Goal: Information Seeking & Learning: Learn about a topic

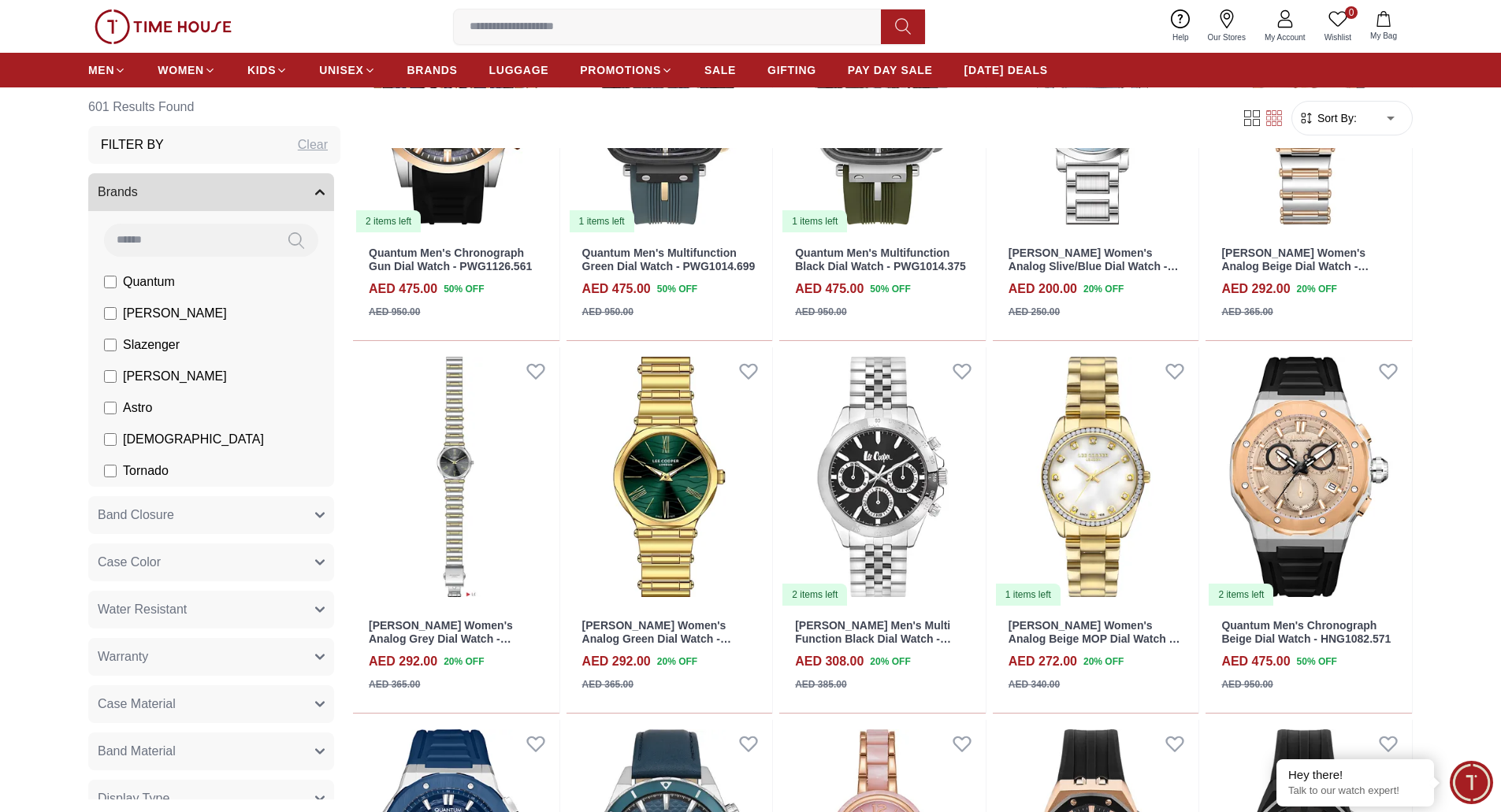
scroll to position [788, 0]
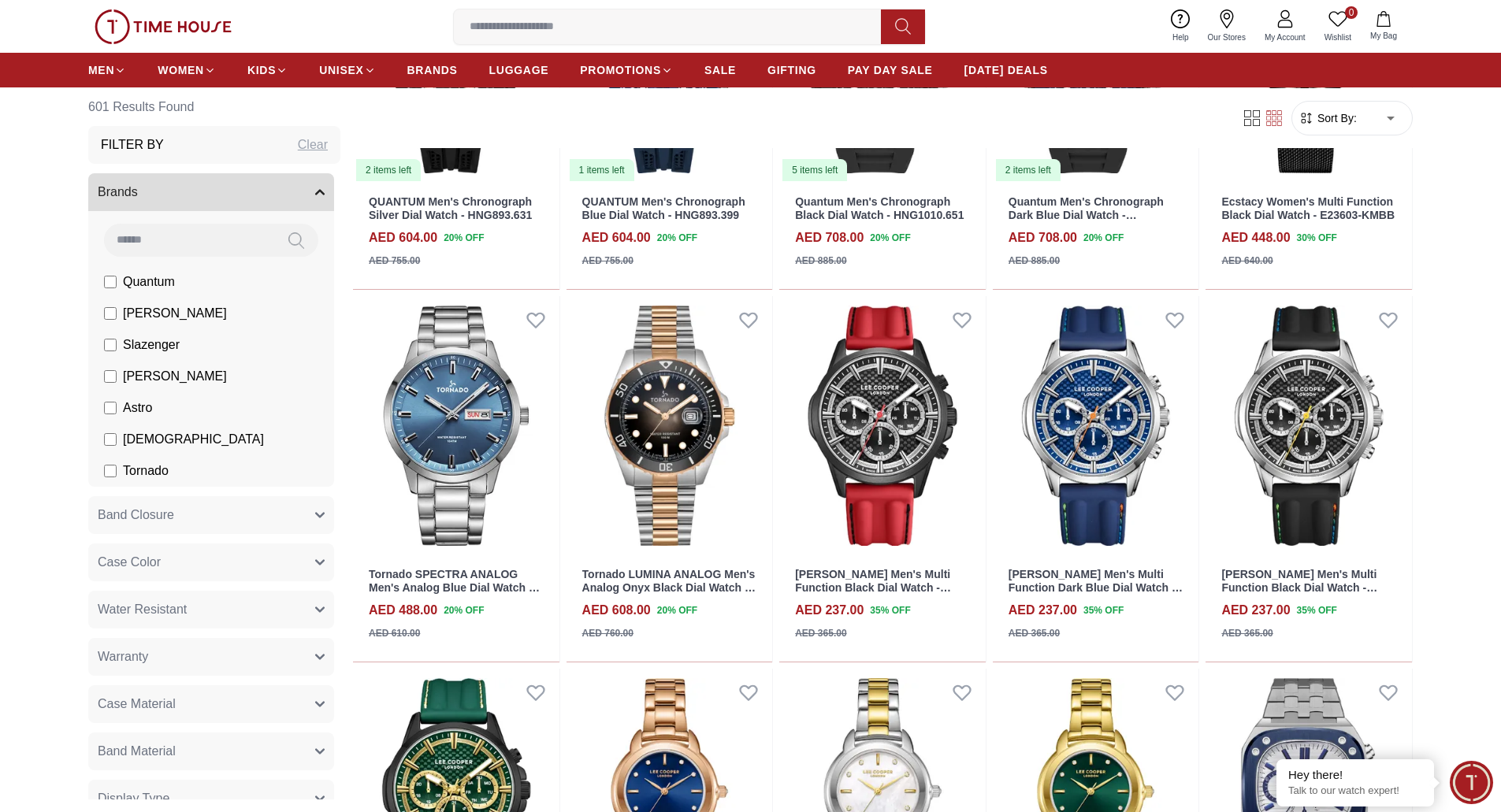
scroll to position [1969, 0]
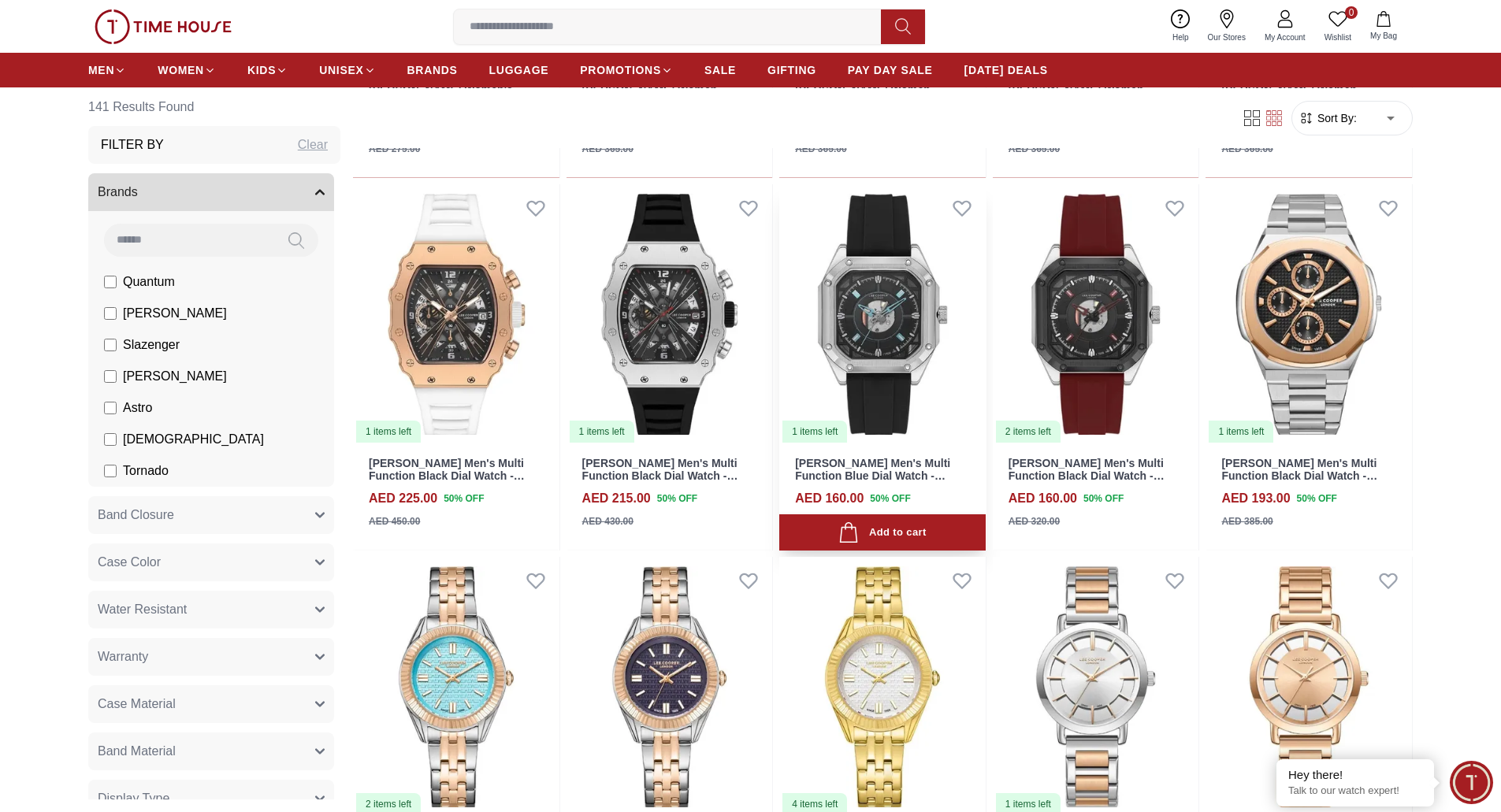
scroll to position [2442, 0]
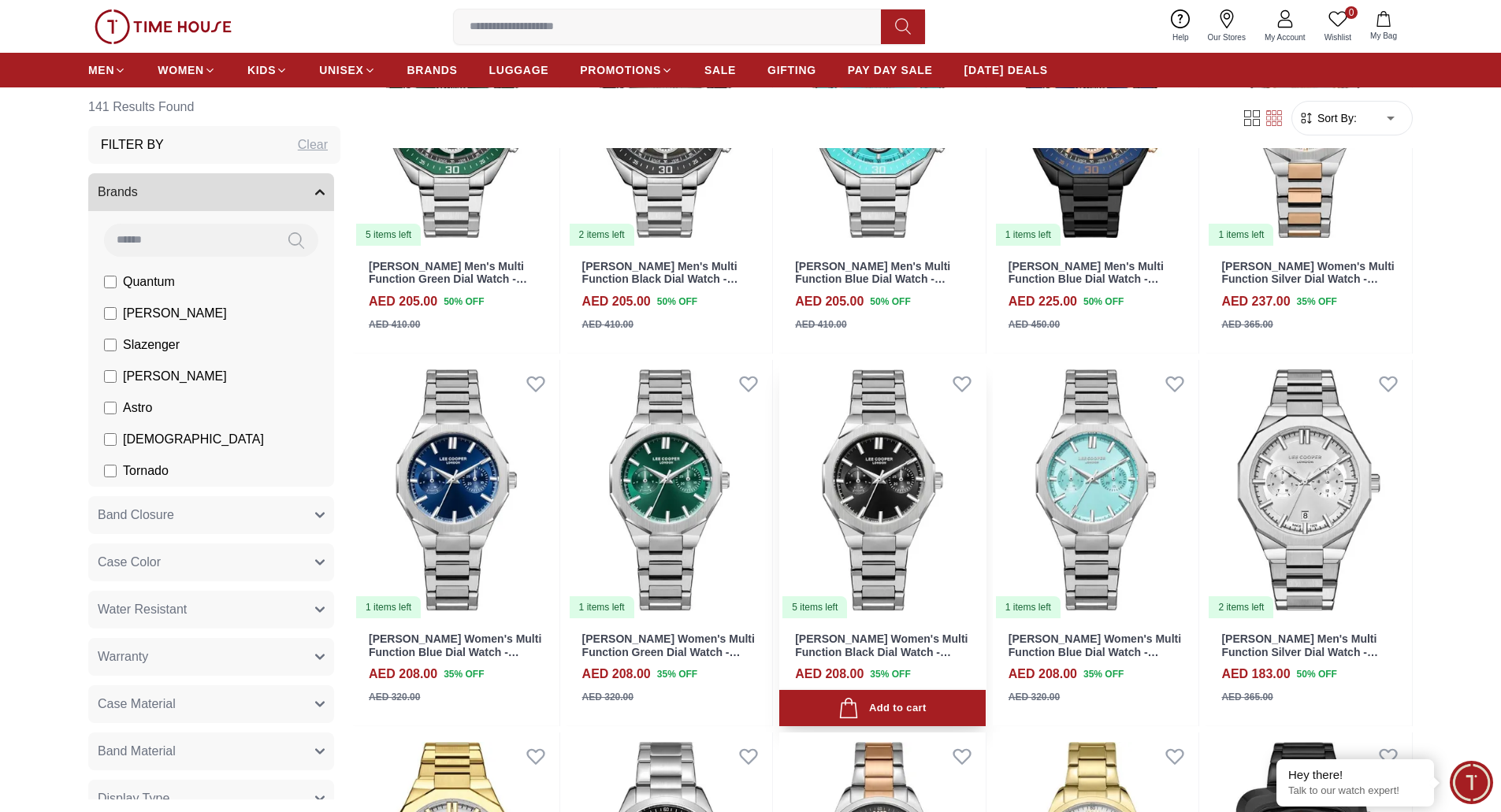
scroll to position [4095, 0]
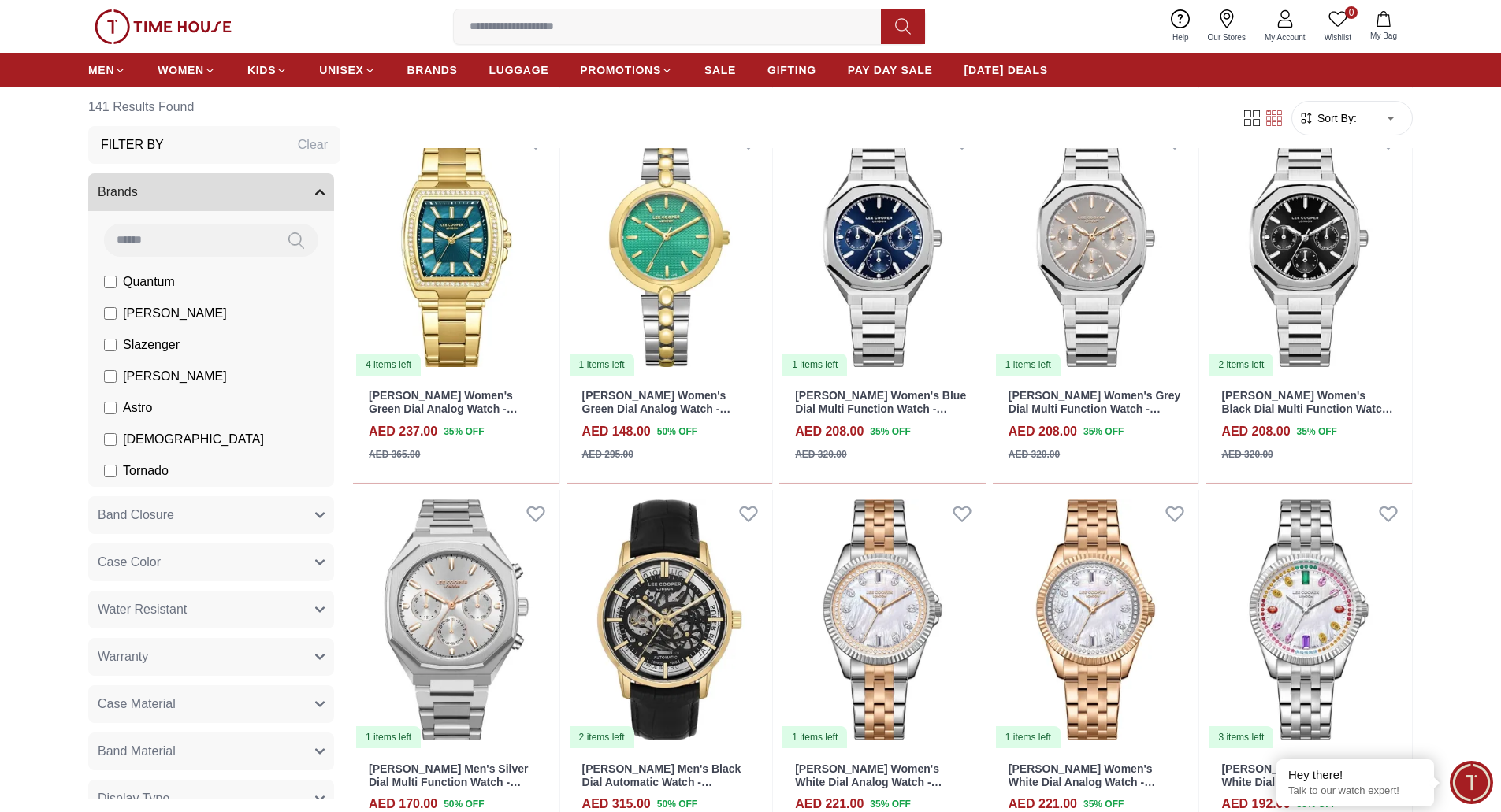
scroll to position [5985, 0]
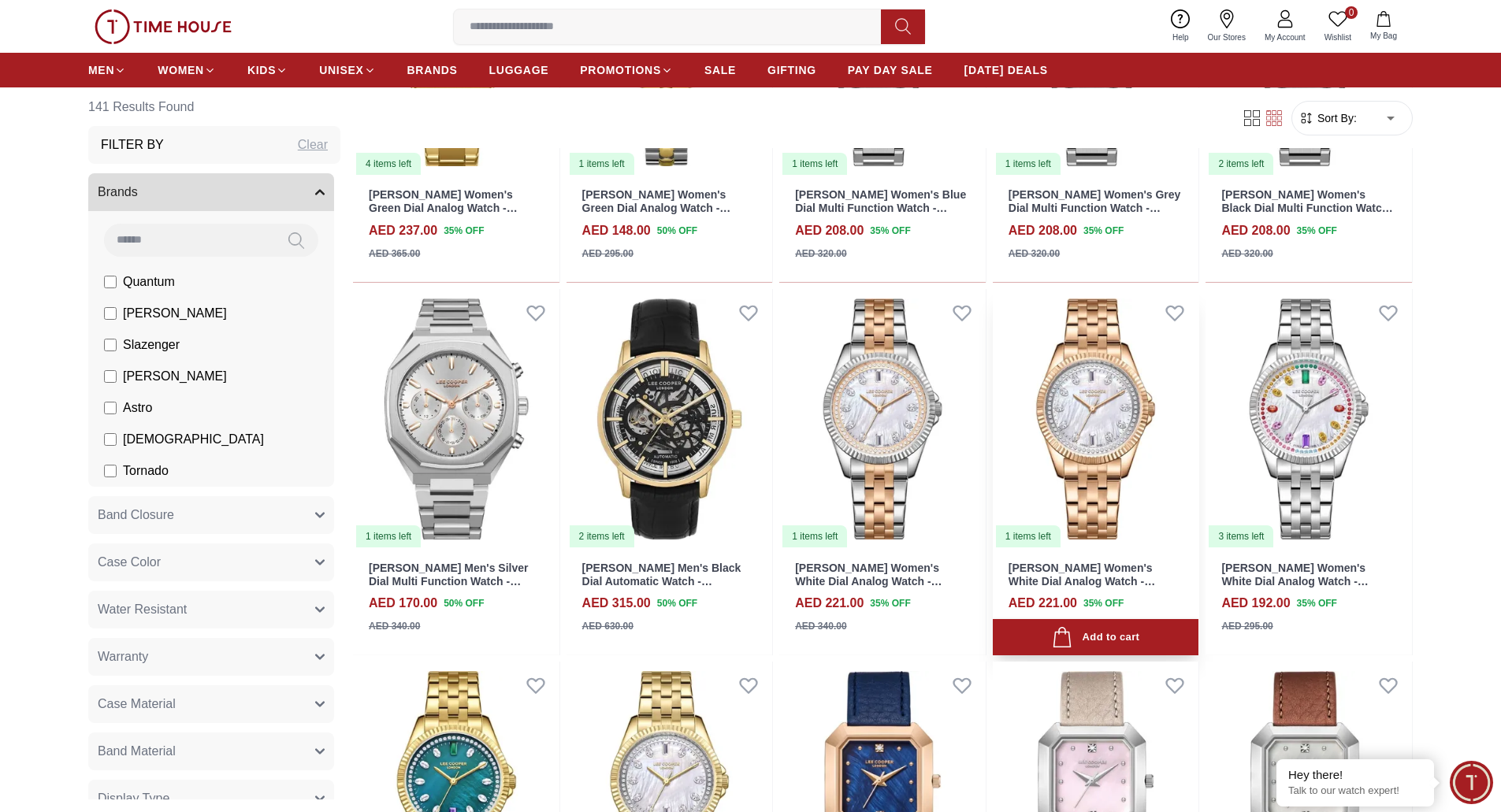
scroll to position [6064, 0]
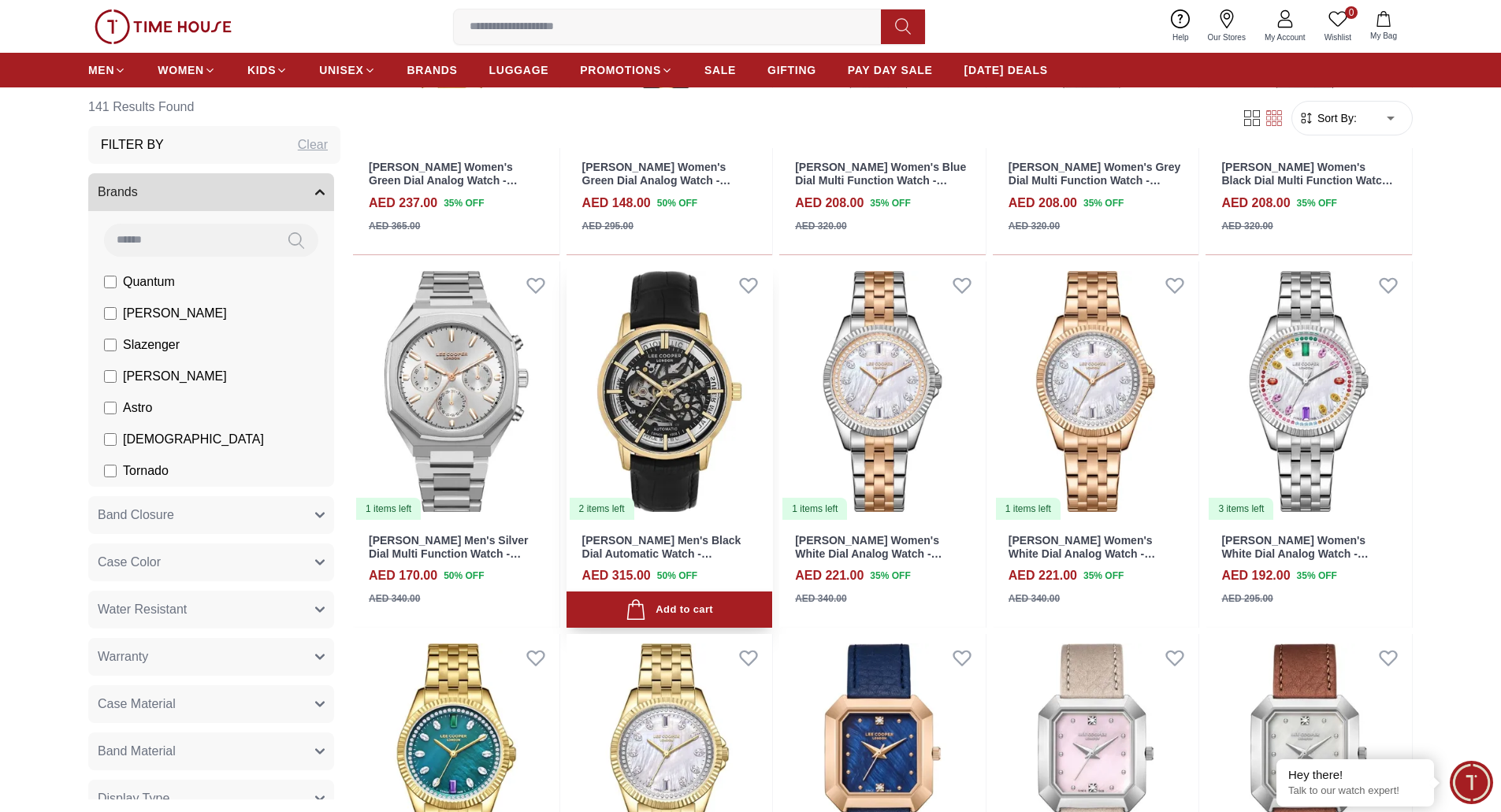
click at [638, 357] on img at bounding box center [670, 391] width 206 height 260
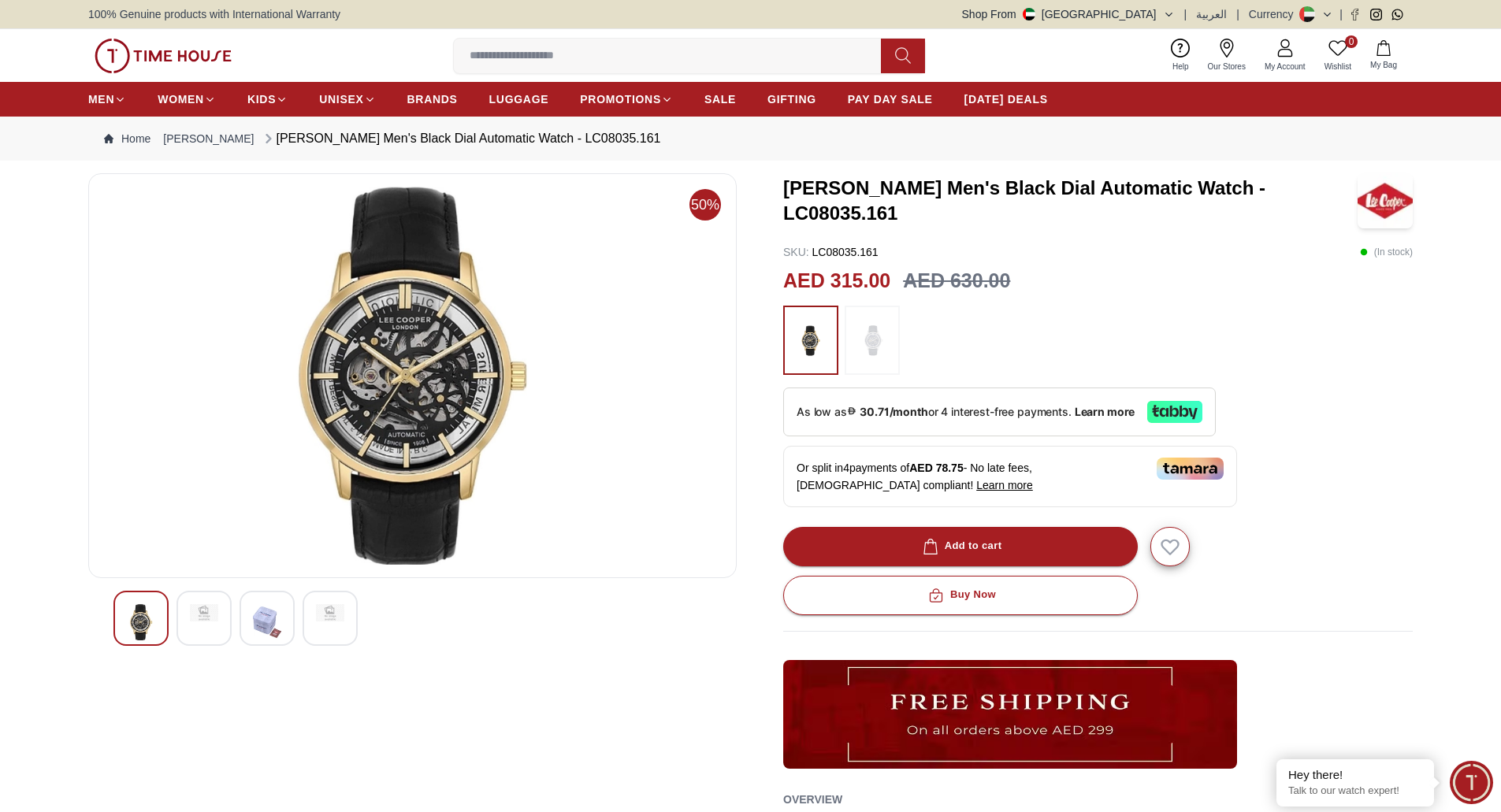
click at [197, 628] on div at bounding box center [205, 618] width 55 height 55
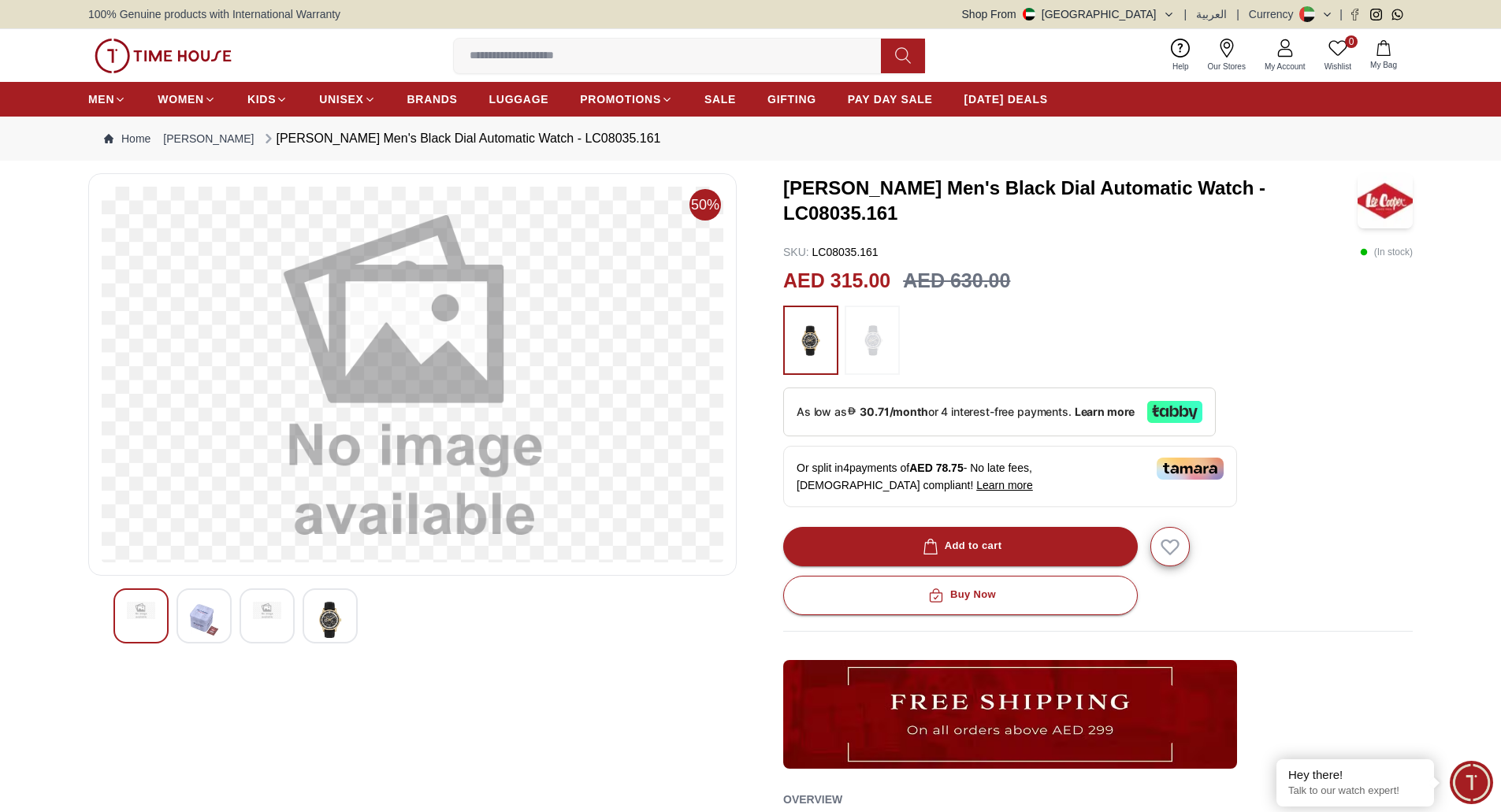
click at [340, 622] on img at bounding box center [330, 619] width 28 height 36
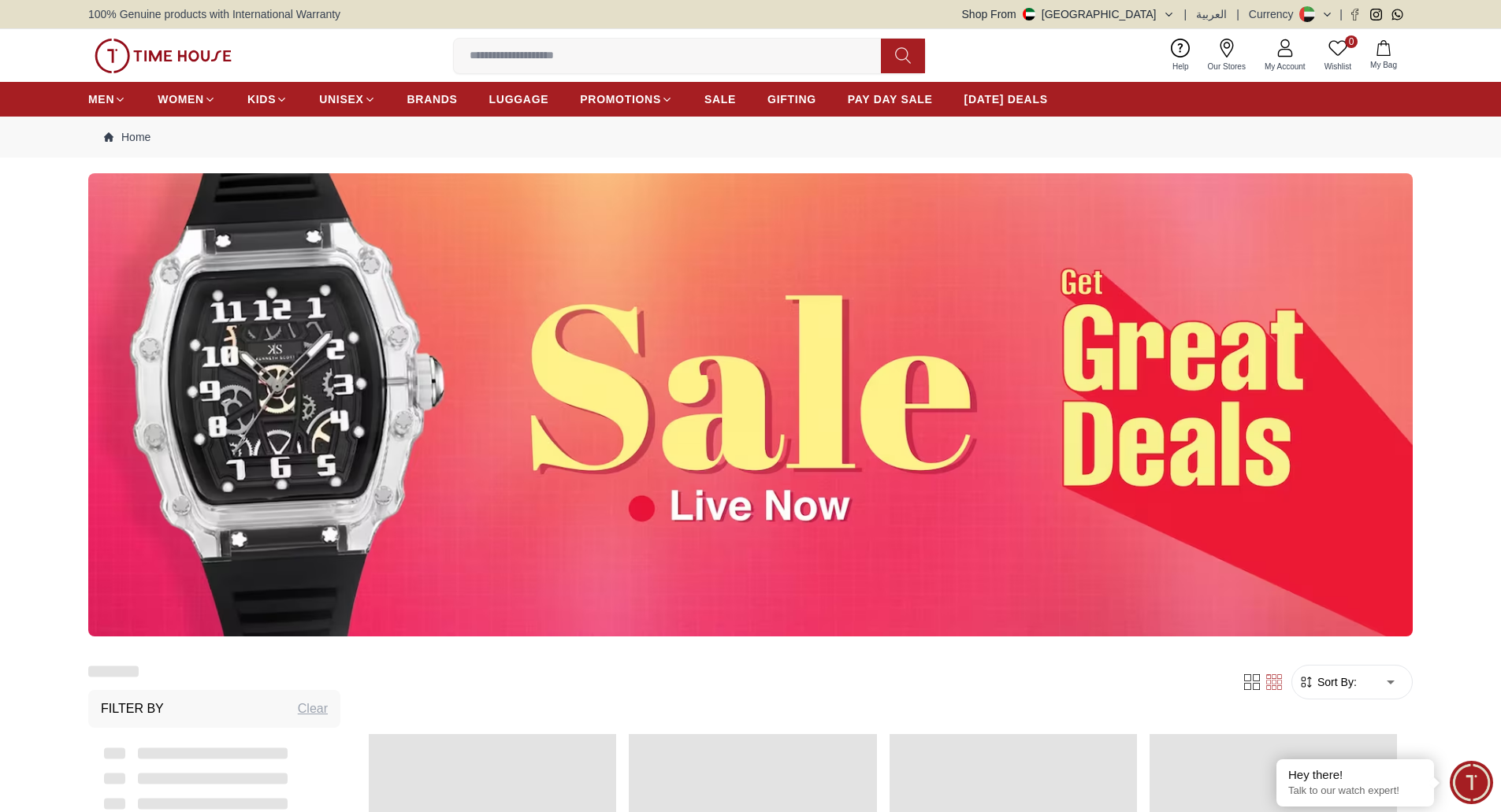
scroll to position [1895, 0]
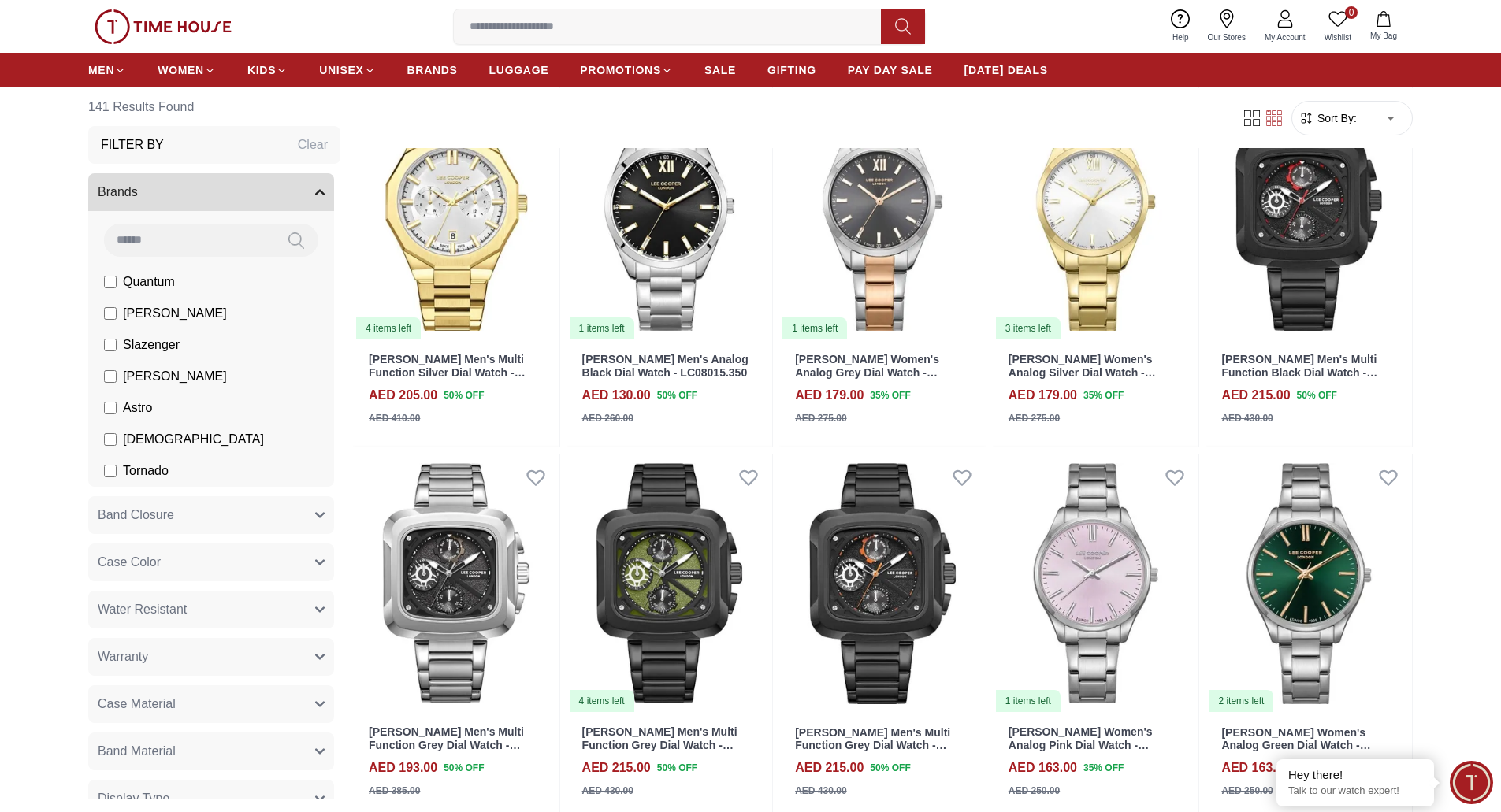
scroll to position [4572, 0]
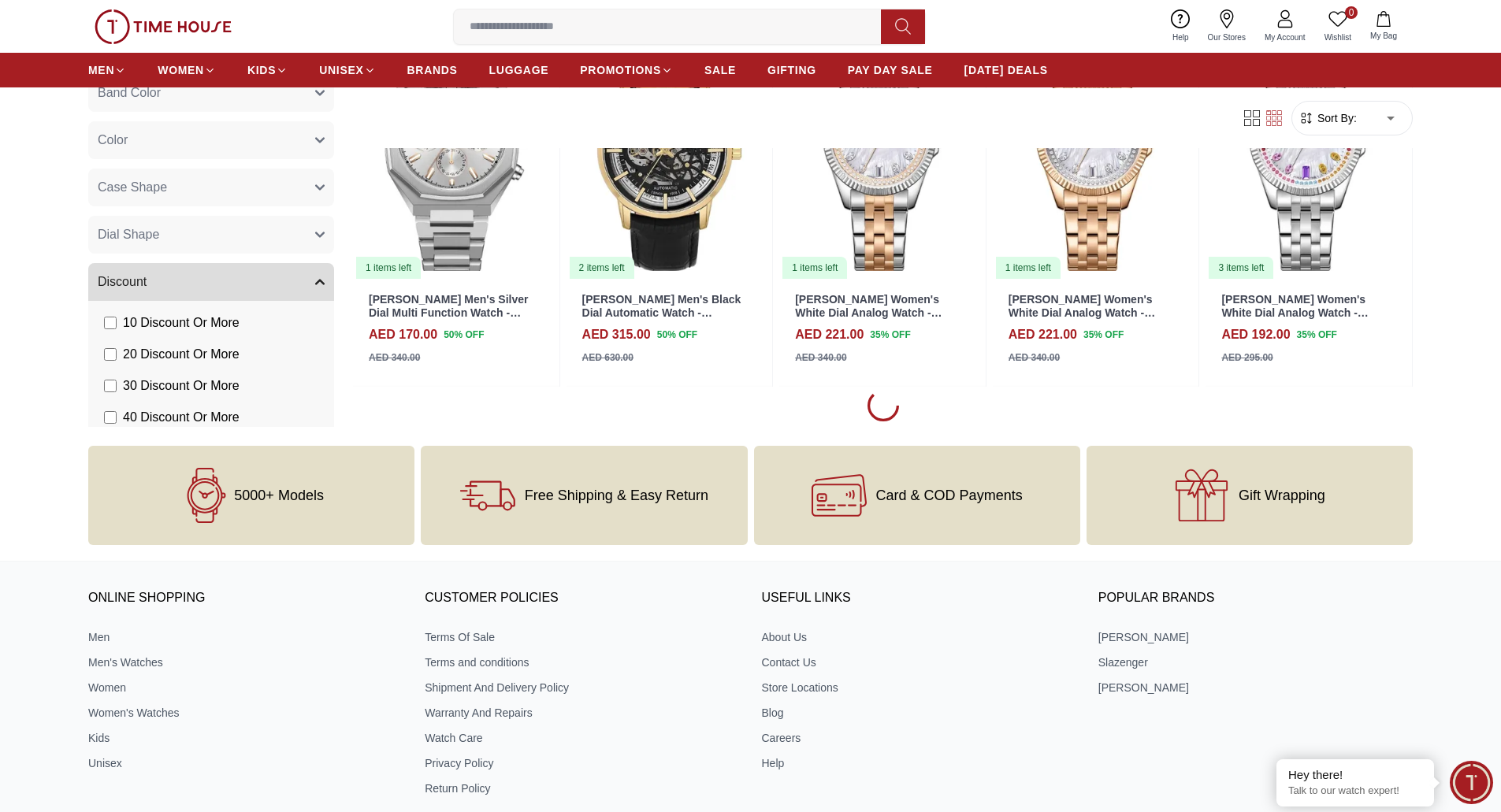
scroll to position [552, 0]
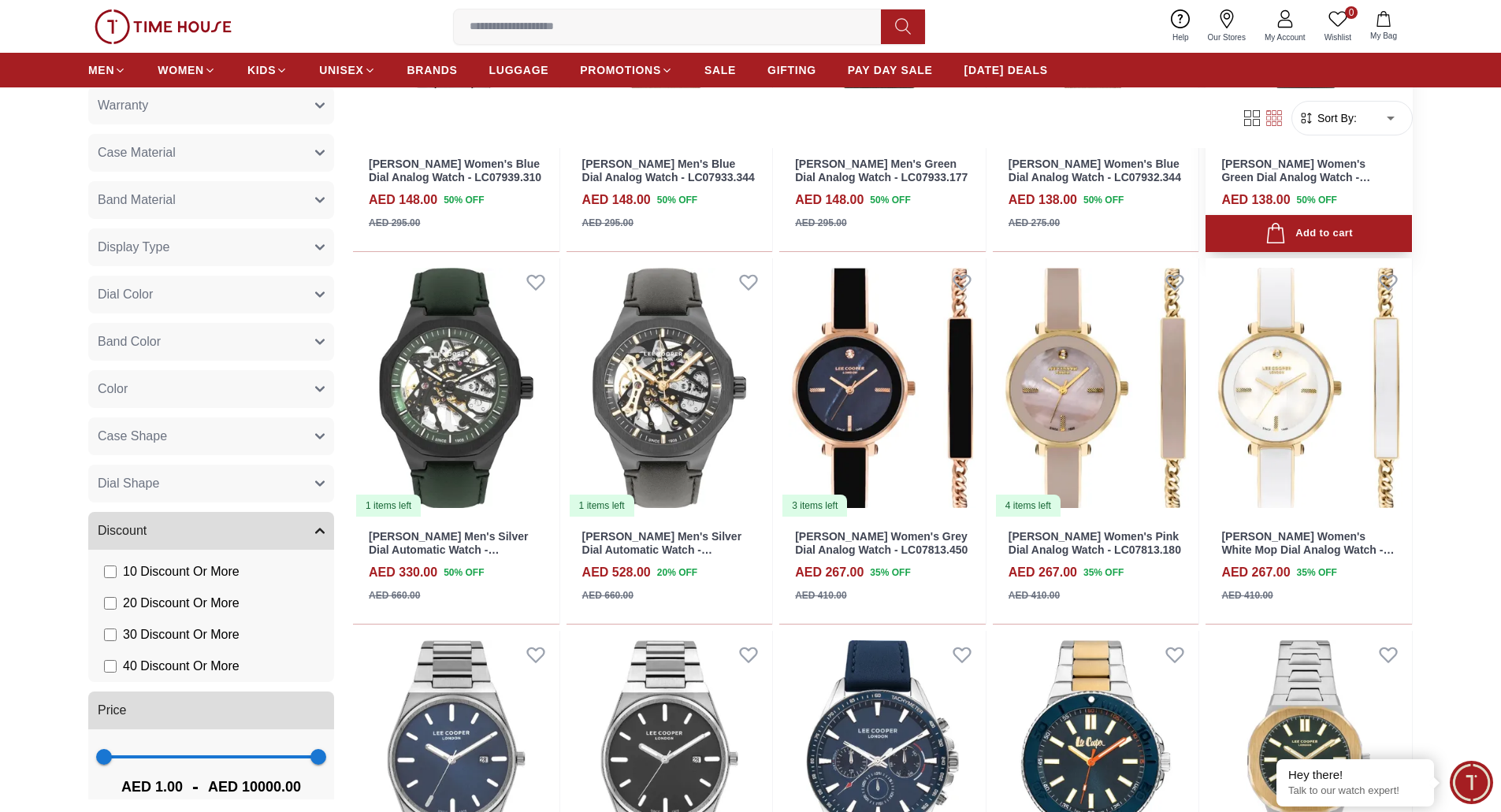
scroll to position [7939, 0]
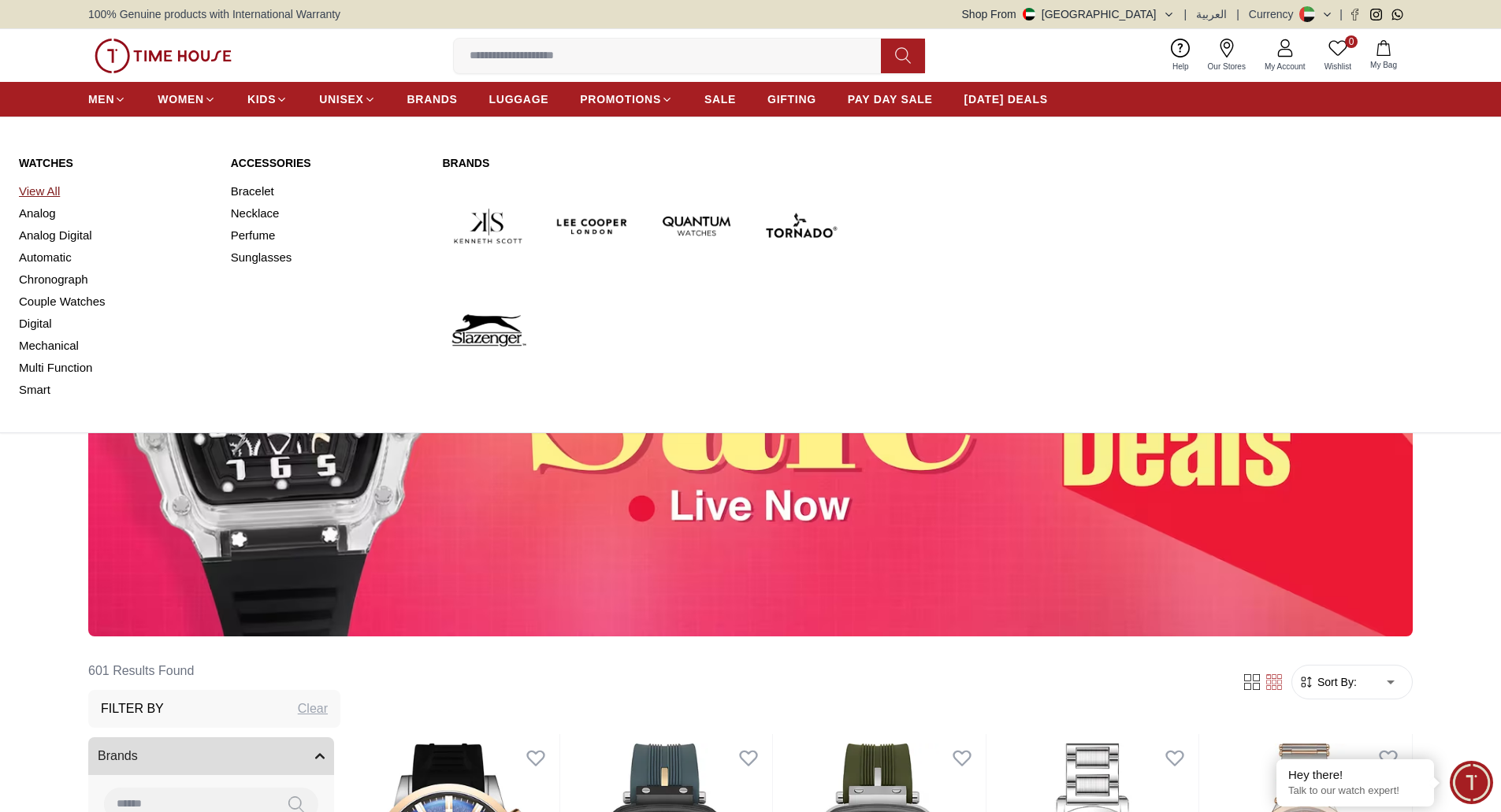
click at [43, 187] on link "View All" at bounding box center [115, 192] width 193 height 22
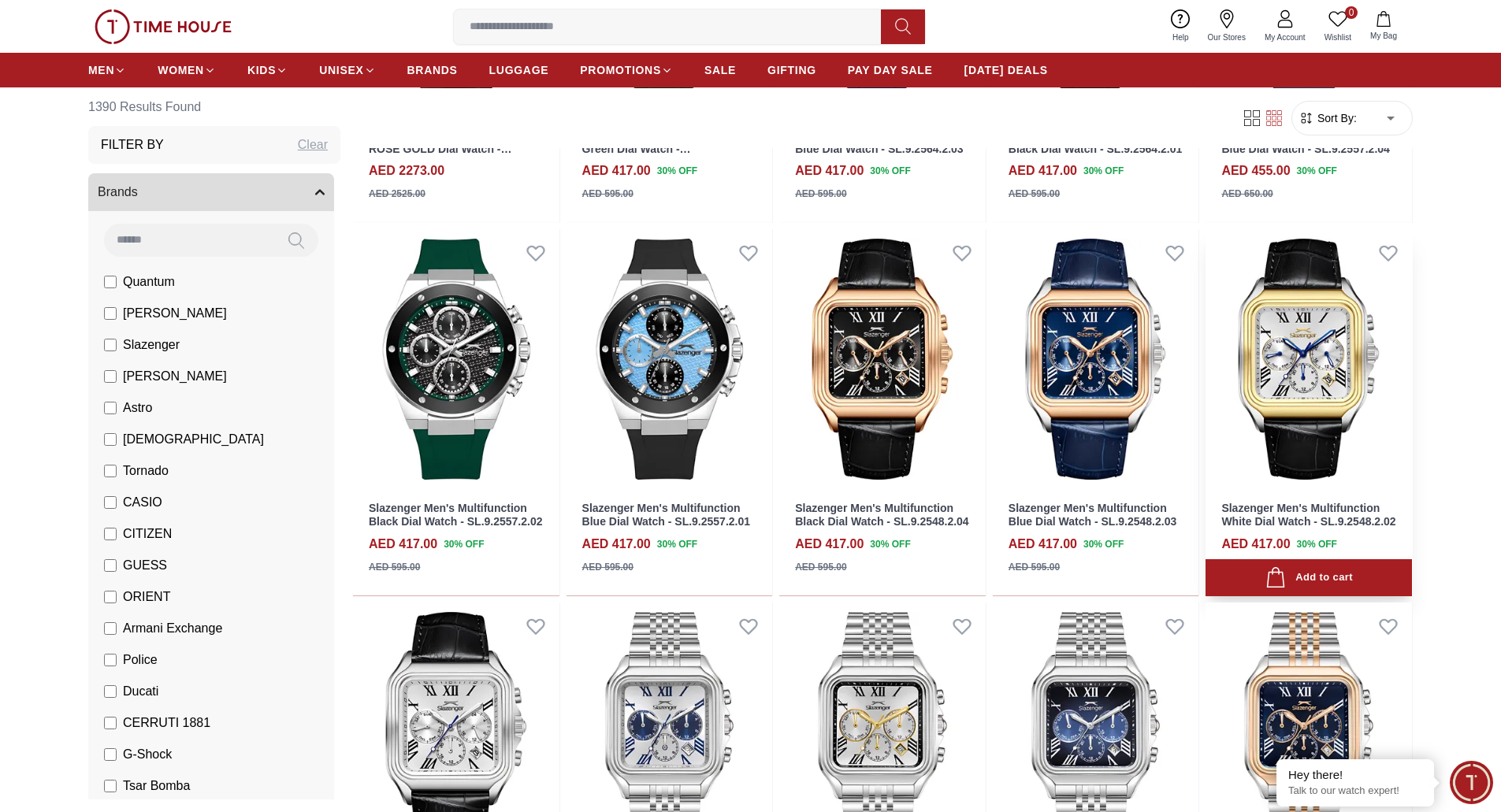
scroll to position [394, 0]
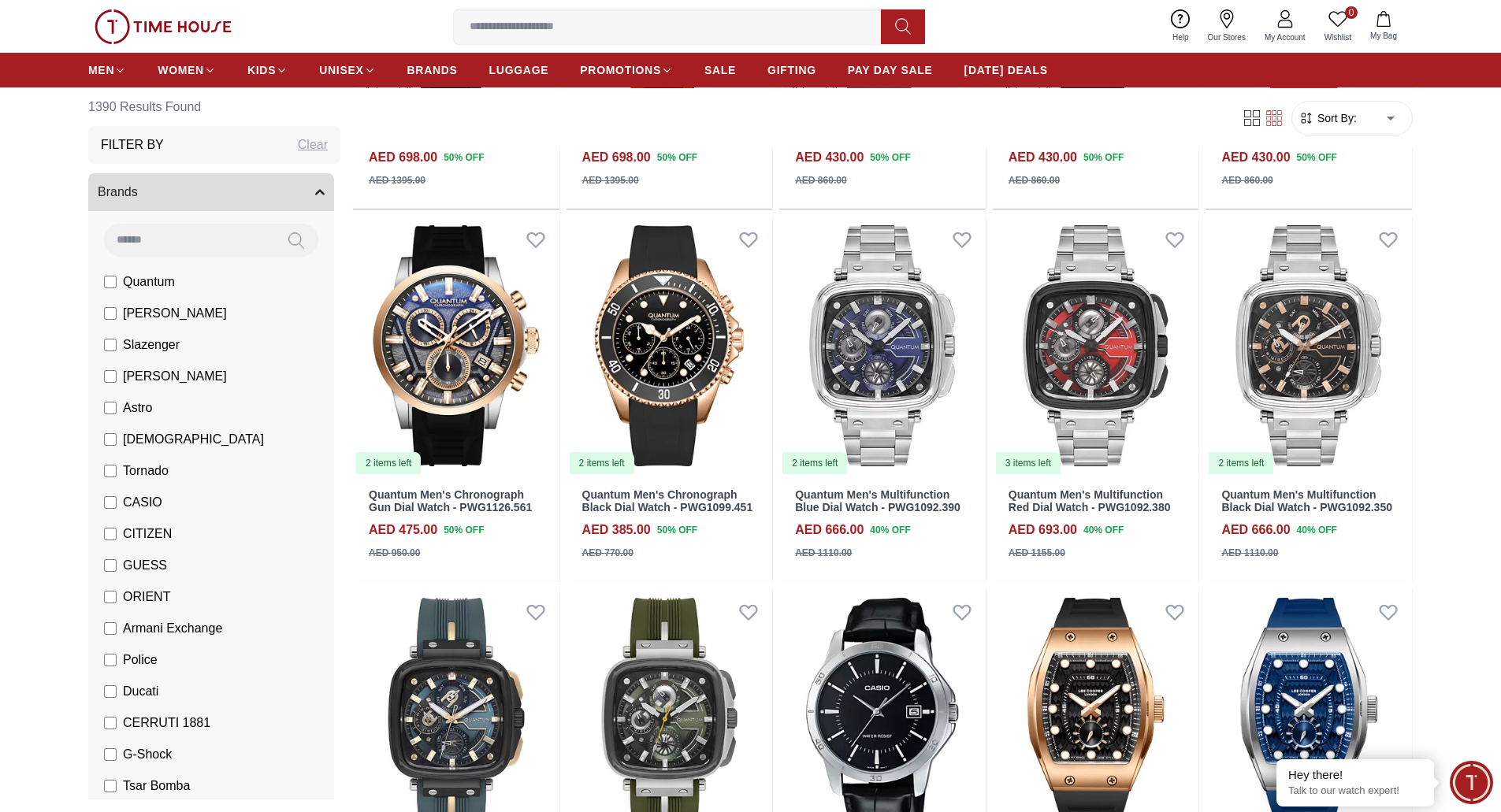
scroll to position [2284, 0]
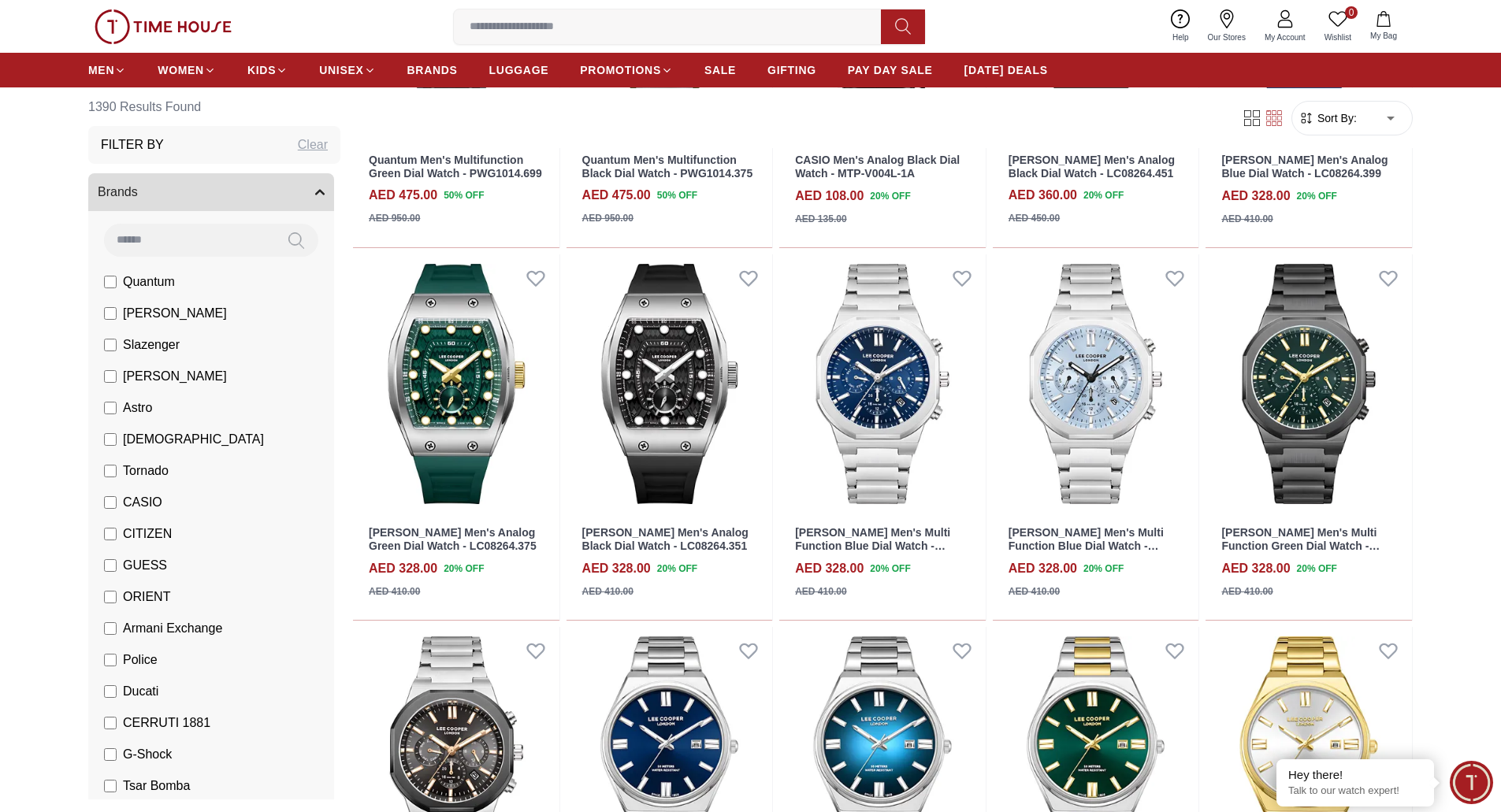
scroll to position [2992, 0]
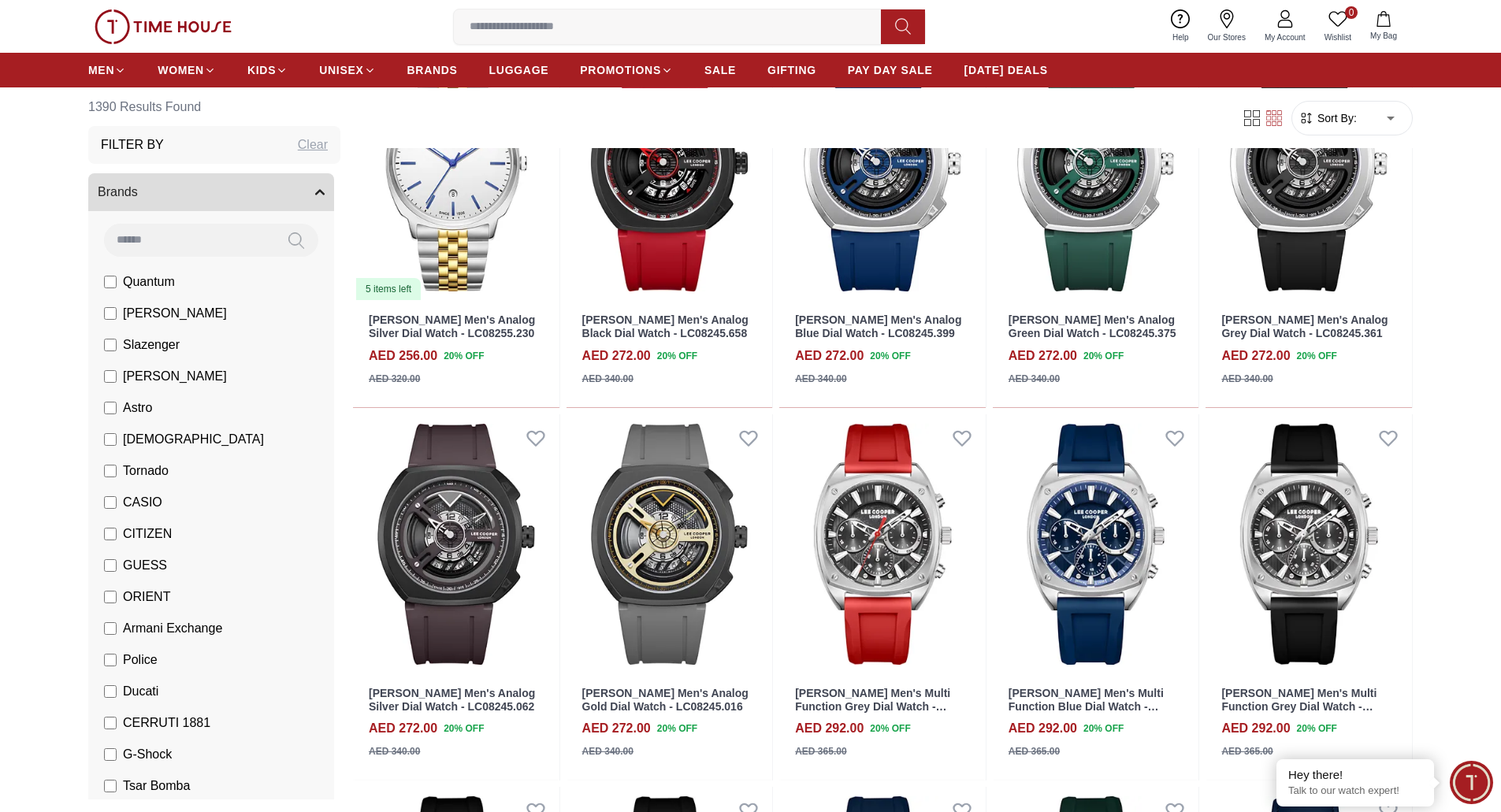
scroll to position [4882, 0]
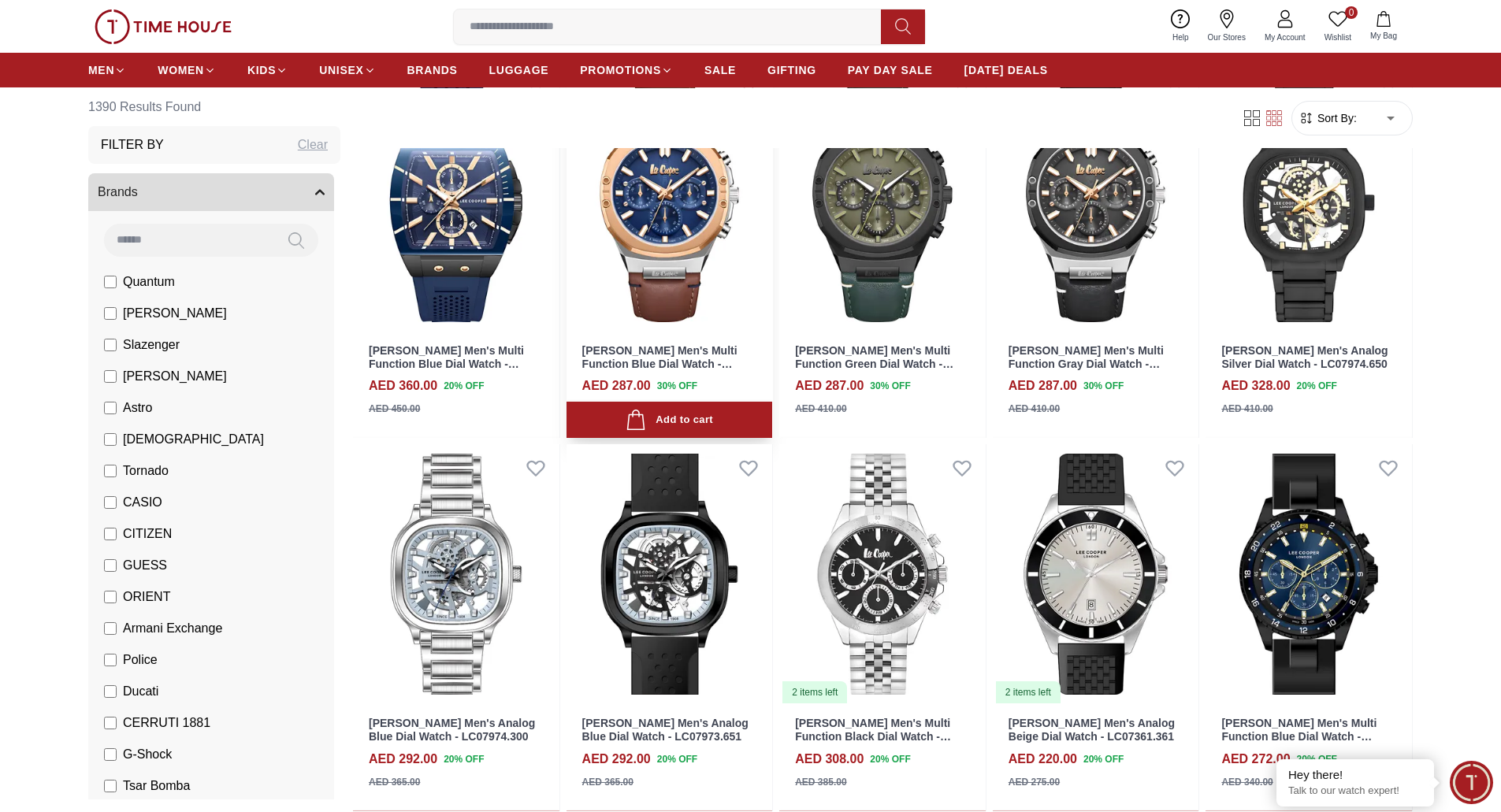
scroll to position [10080, 0]
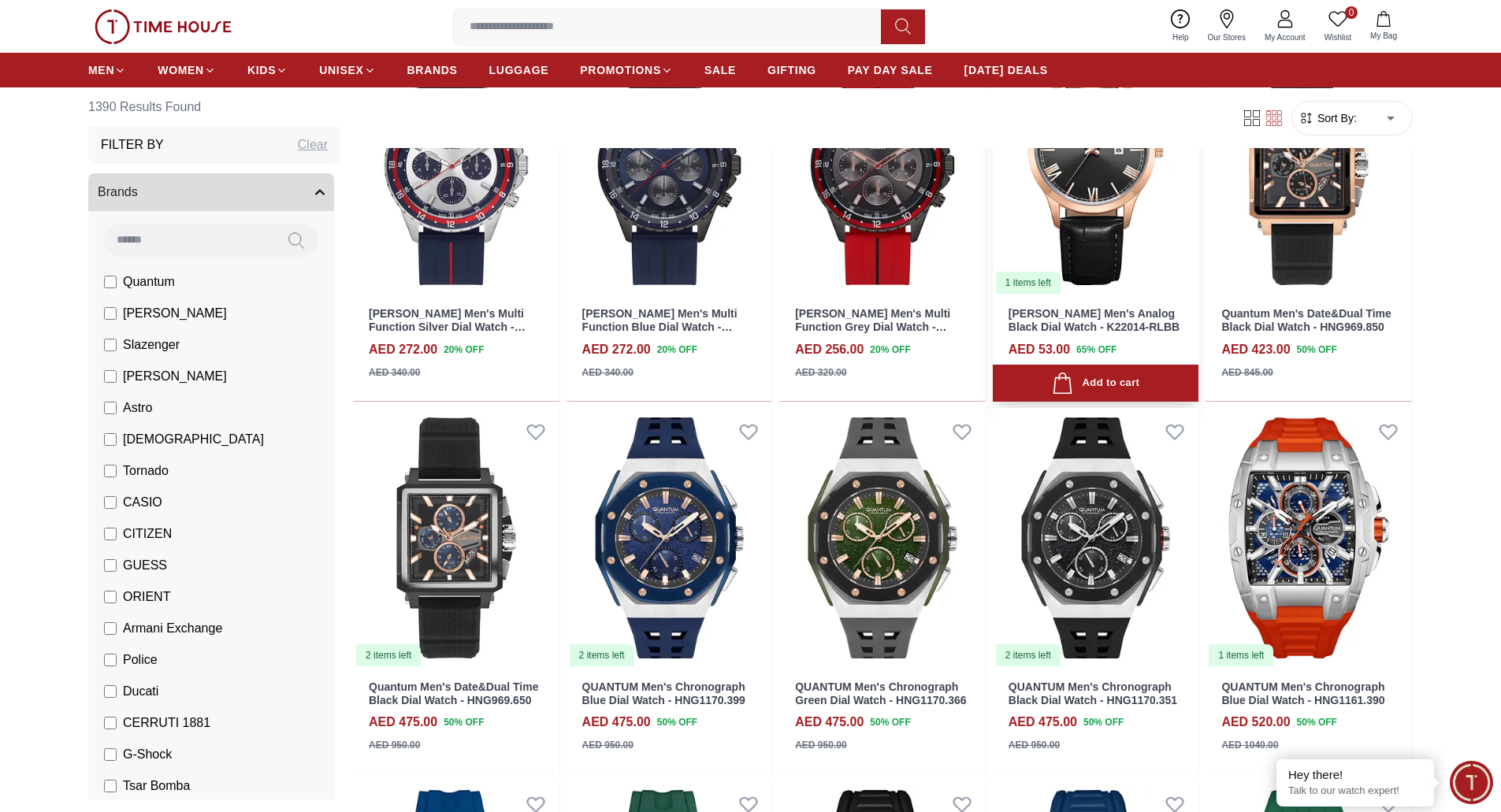
scroll to position [10789, 0]
